Goal: Task Accomplishment & Management: Manage account settings

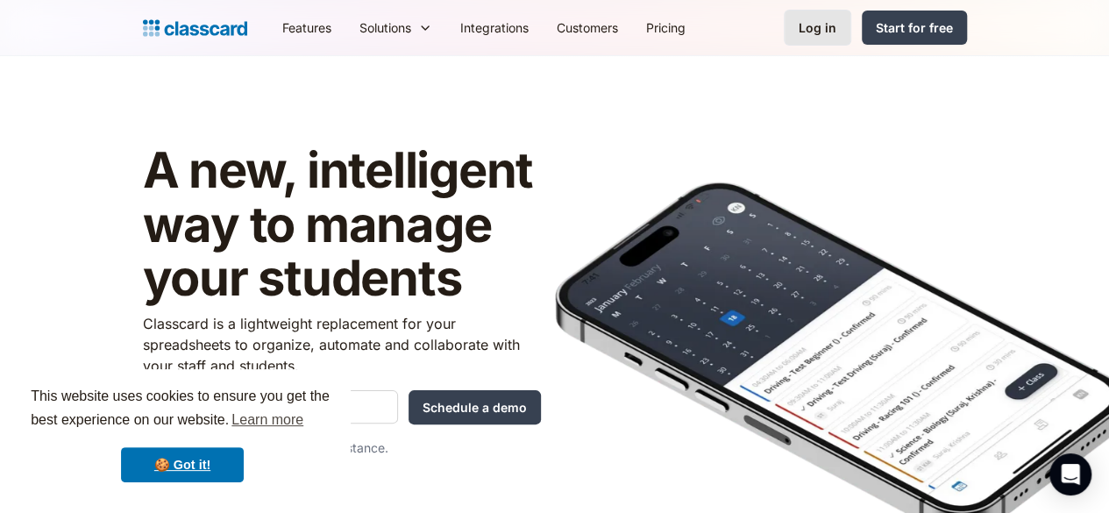
click at [836, 32] on div "Log in" at bounding box center [817, 27] width 38 height 18
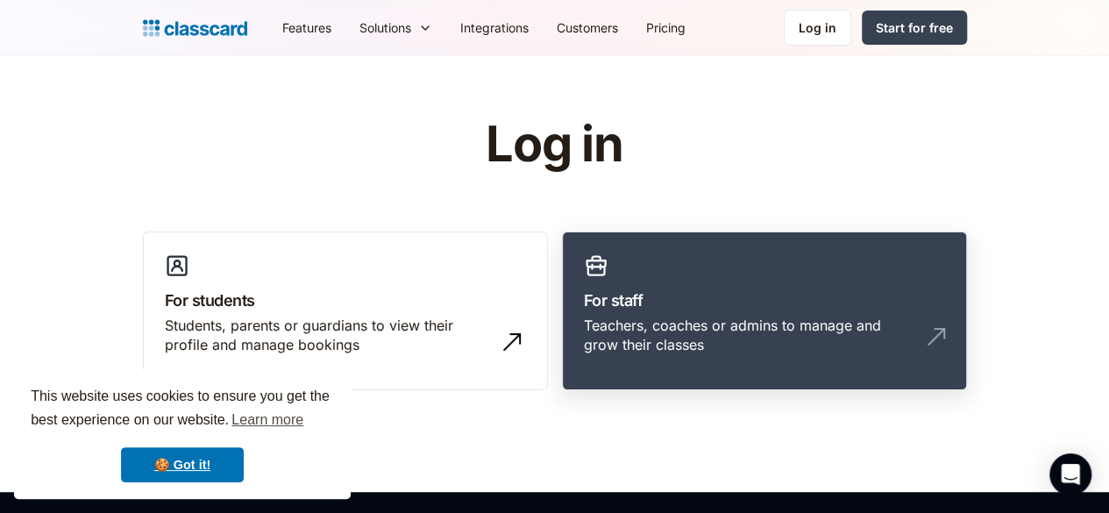
click at [679, 335] on div "Teachers, coaches or admins to manage and grow their classes" at bounding box center [764, 342] width 361 height 53
